Goal: Navigation & Orientation: Find specific page/section

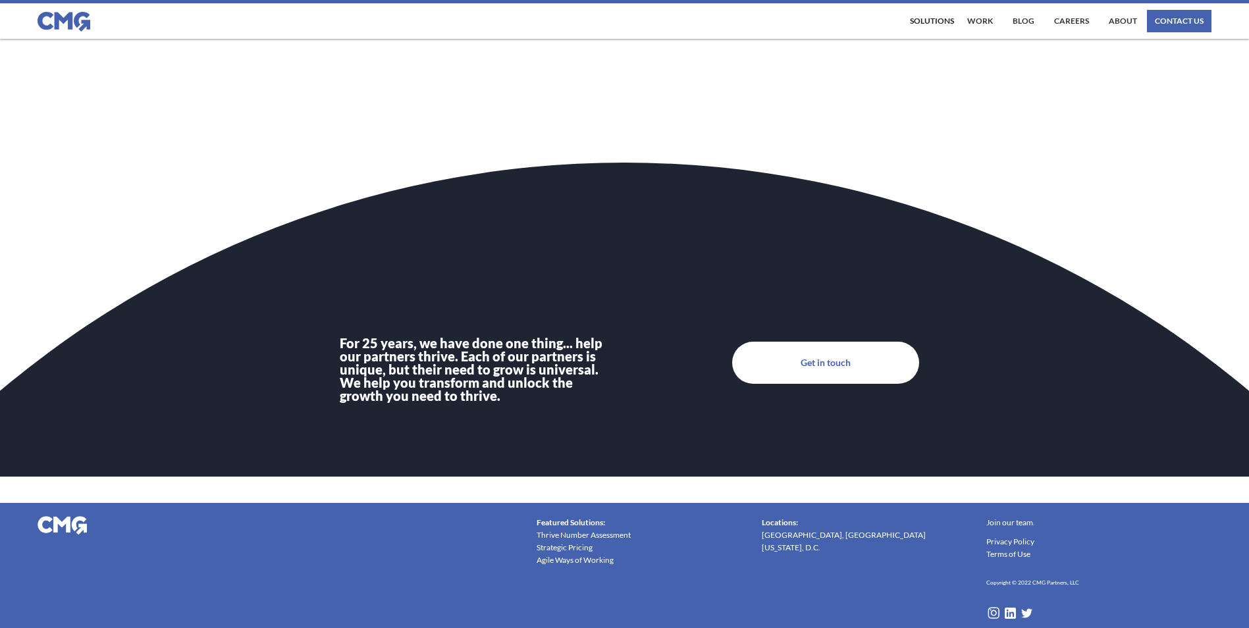
scroll to position [4424, 0]
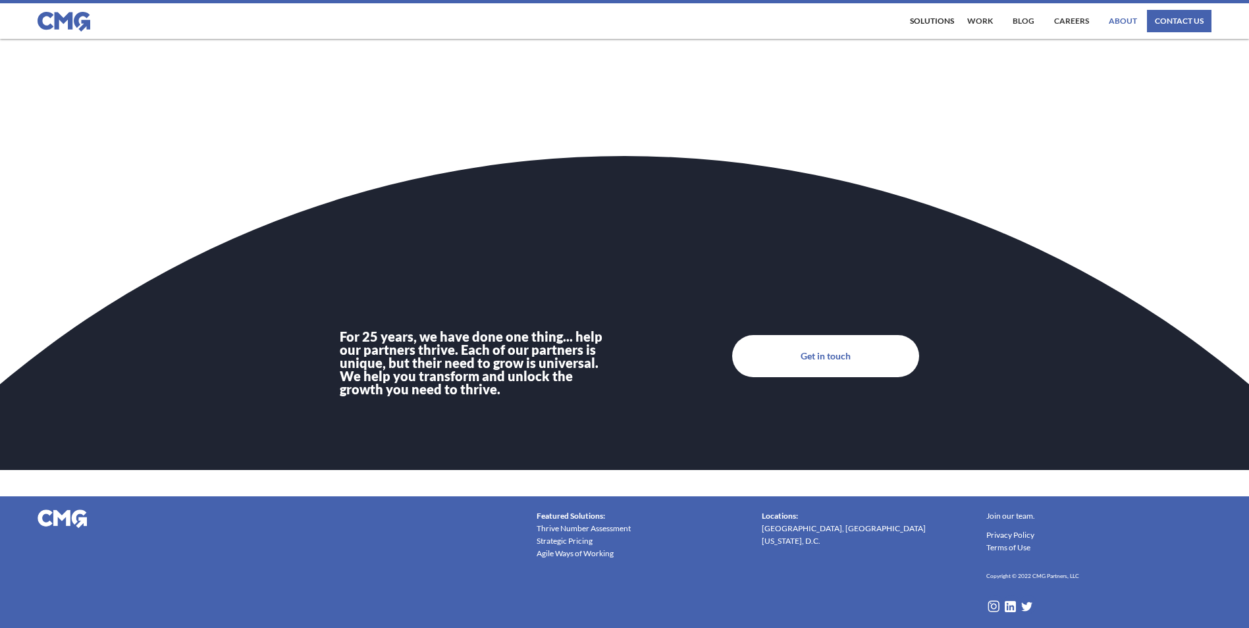
click at [1112, 28] on link "About" at bounding box center [1122, 21] width 35 height 22
